Goal: Task Accomplishment & Management: Use online tool/utility

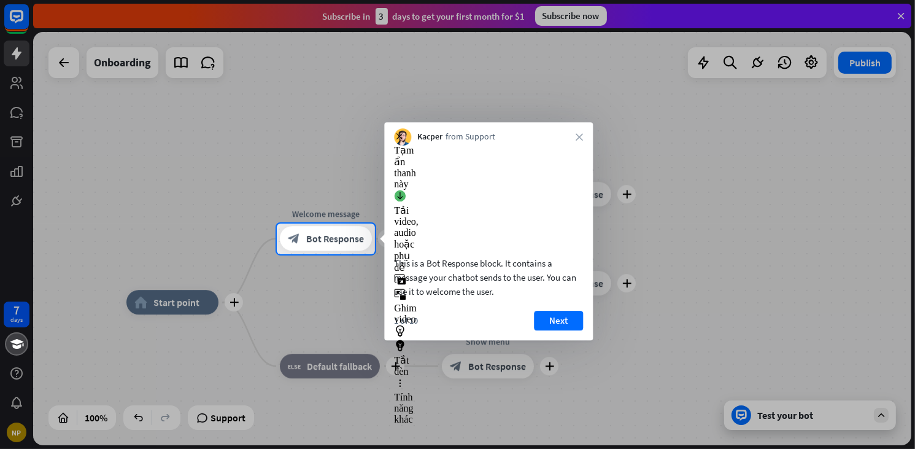
click at [443, 208] on video at bounding box center [488, 199] width 189 height 95
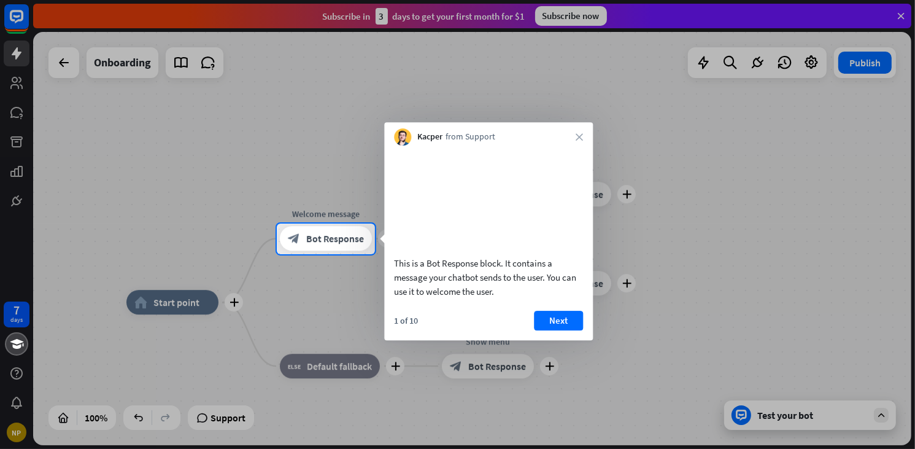
click at [411, 326] on div "1 of 10" at bounding box center [406, 320] width 24 height 11
click at [579, 137] on icon "close" at bounding box center [579, 136] width 7 height 7
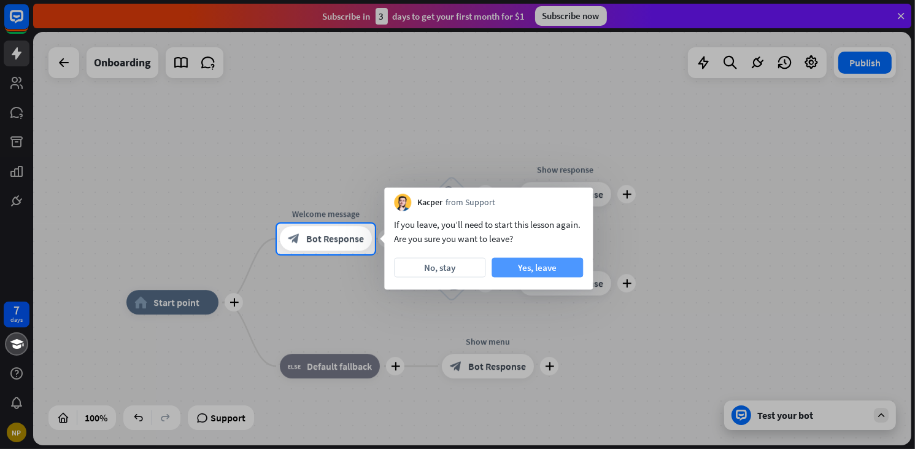
click at [534, 266] on button "Yes, leave" at bounding box center [537, 268] width 91 height 20
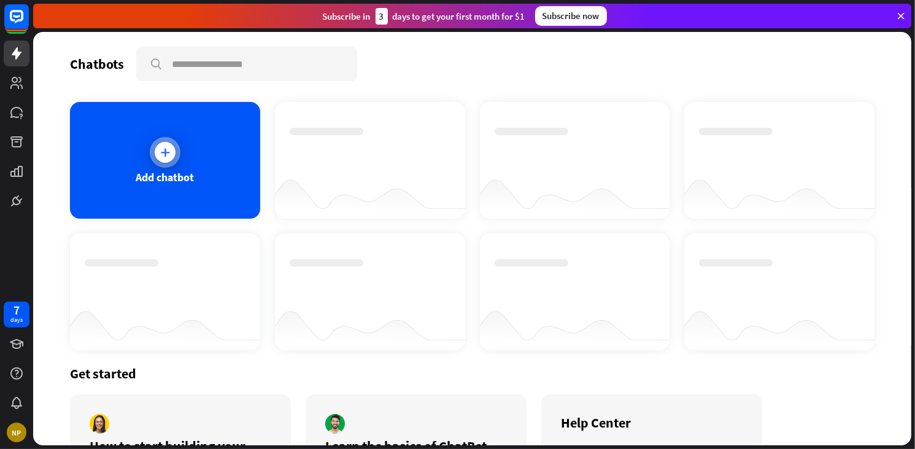
click at [168, 142] on div at bounding box center [165, 152] width 21 height 21
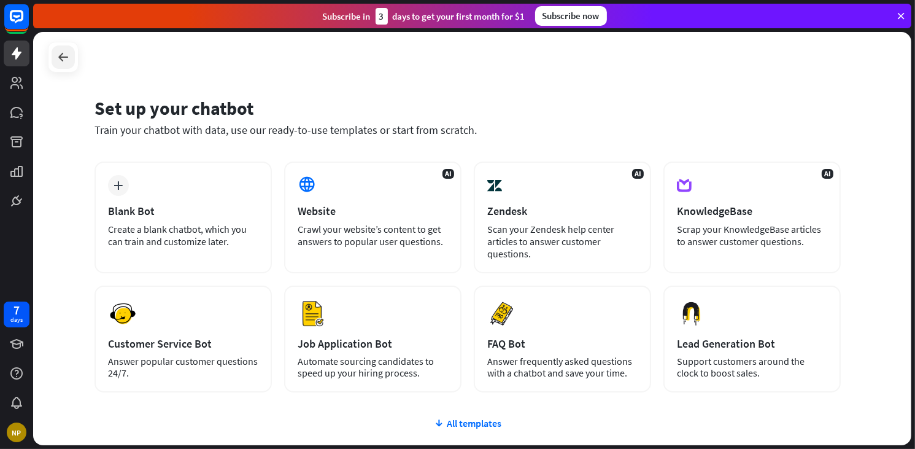
click at [57, 55] on icon at bounding box center [63, 57] width 15 height 15
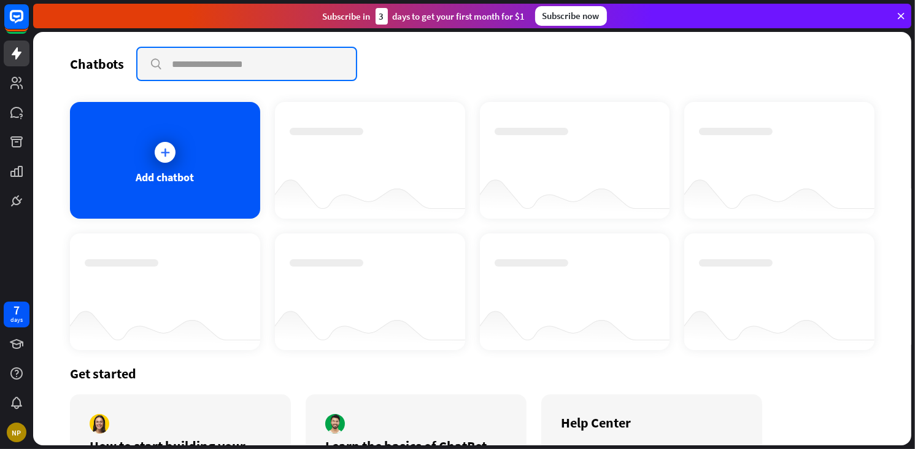
click at [201, 66] on input "text" at bounding box center [246, 64] width 219 height 32
